Goal: Information Seeking & Learning: Learn about a topic

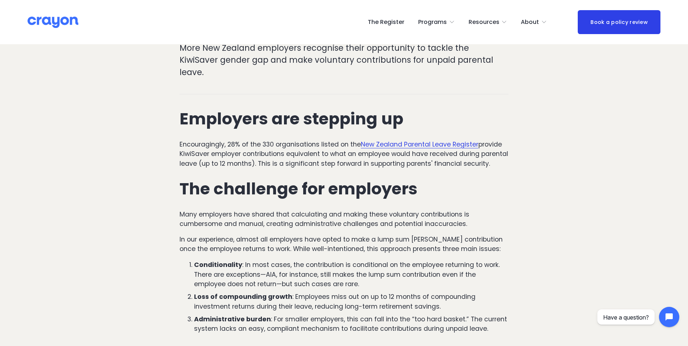
scroll to position [290, 0]
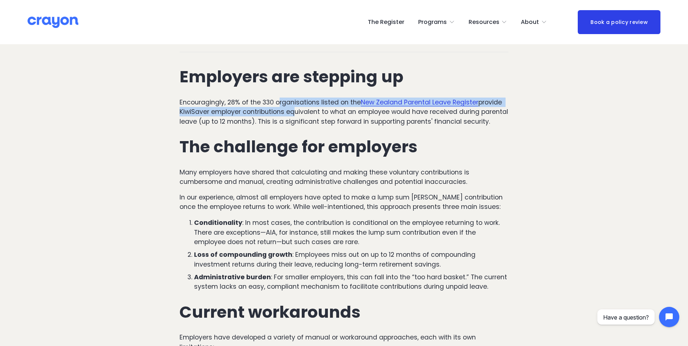
drag, startPoint x: 281, startPoint y: 84, endPoint x: 291, endPoint y: 99, distance: 18.3
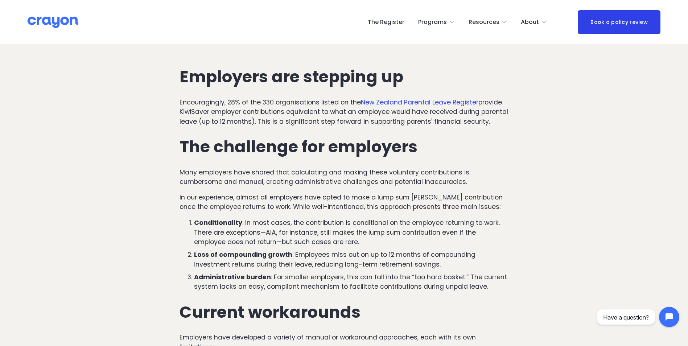
drag, startPoint x: 291, startPoint y: 99, endPoint x: 316, endPoint y: 108, distance: 27.2
click at [316, 108] on p "Encouragingly, 28% of the 330 organisations listed on the New Zealand Parental …" at bounding box center [343, 112] width 329 height 29
drag, startPoint x: 253, startPoint y: 99, endPoint x: 355, endPoint y: 101, distance: 102.6
click at [355, 101] on p "Encouragingly, 28% of the 330 organisations listed on the New Zealand Parental …" at bounding box center [343, 112] width 329 height 29
click at [357, 102] on p "Encouragingly, 28% of the 330 organisations listed on the New Zealand Parental …" at bounding box center [343, 112] width 329 height 29
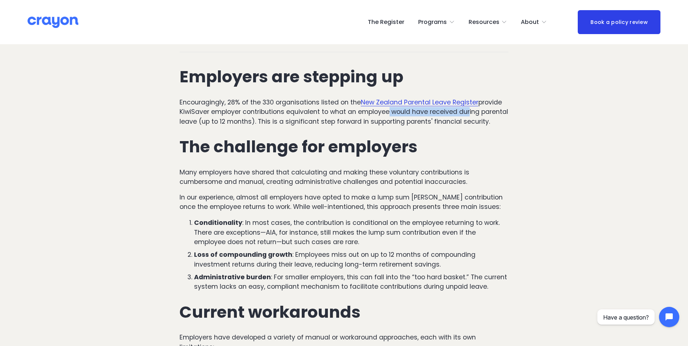
drag, startPoint x: 412, startPoint y: 100, endPoint x: 470, endPoint y: 106, distance: 58.7
click at [470, 106] on p "Encouragingly, 28% of the 330 organisations listed on the New Zealand Parental …" at bounding box center [343, 112] width 329 height 29
click at [472, 109] on p "Encouragingly, 28% of the 330 organisations listed on the New Zealand Parental …" at bounding box center [343, 112] width 329 height 29
drag, startPoint x: 387, startPoint y: 107, endPoint x: 381, endPoint y: 119, distance: 13.3
click at [381, 119] on p "Encouragingly, 28% of the 330 organisations listed on the New Zealand Parental …" at bounding box center [343, 112] width 329 height 29
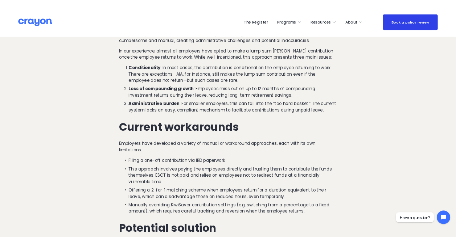
scroll to position [435, 0]
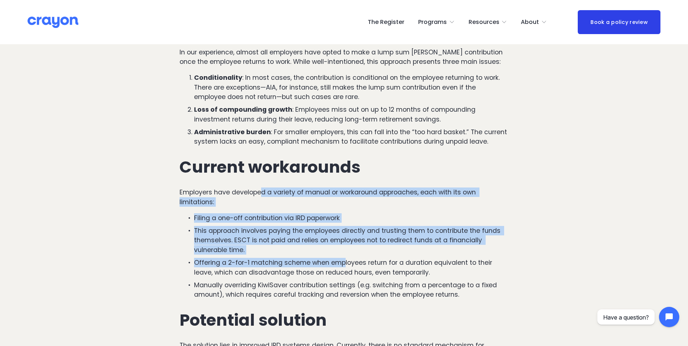
drag, startPoint x: 261, startPoint y: 189, endPoint x: 345, endPoint y: 263, distance: 112.3
click at [345, 263] on div "Employers are stepping up Encouragingly, 28% of the 330 organisations listed on…" at bounding box center [343, 263] width 329 height 681
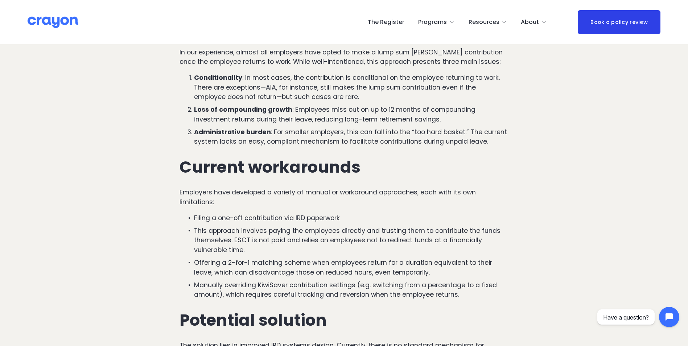
drag, startPoint x: 345, startPoint y: 263, endPoint x: 348, endPoint y: 281, distance: 18.4
click at [348, 281] on p "Manually overriding KiwiSaver contribution settings (e.g. switching from a perc…" at bounding box center [351, 289] width 315 height 19
drag, startPoint x: 273, startPoint y: 218, endPoint x: 323, endPoint y: 234, distance: 52.7
click at [323, 234] on ul "Filing a one-off contribution via IRD paperwork This approach involves paying t…" at bounding box center [343, 256] width 329 height 86
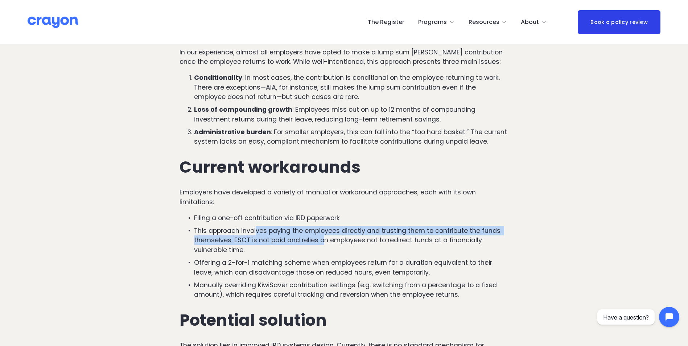
click at [323, 235] on p "This approach involves paying the employees directly and trusting them to contr…" at bounding box center [351, 240] width 315 height 29
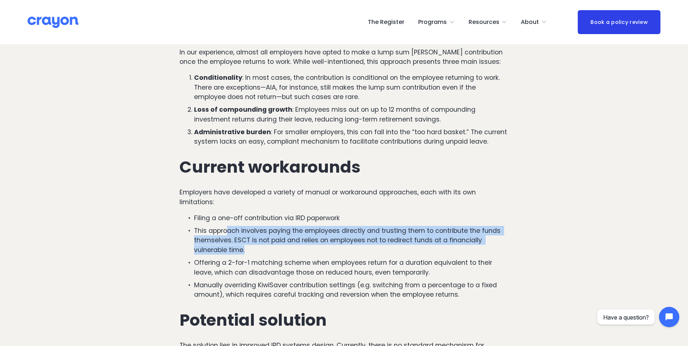
drag, startPoint x: 244, startPoint y: 229, endPoint x: 291, endPoint y: 252, distance: 52.7
click at [291, 252] on p "This approach involves paying the employees directly and trusting them to contr…" at bounding box center [351, 240] width 315 height 29
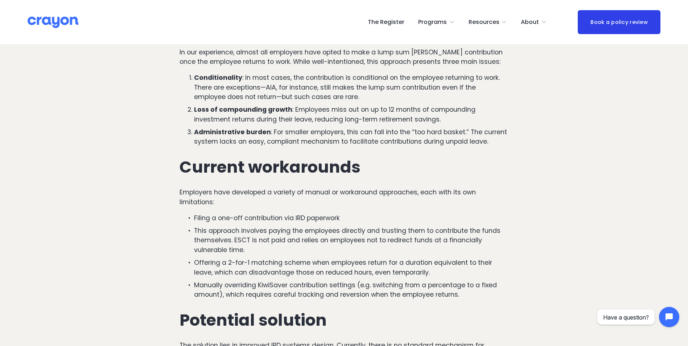
click at [293, 253] on ul "Filing a one-off contribution via IRD paperwork This approach involves paying t…" at bounding box center [343, 256] width 329 height 86
